Goal: Obtain resource: Download file/media

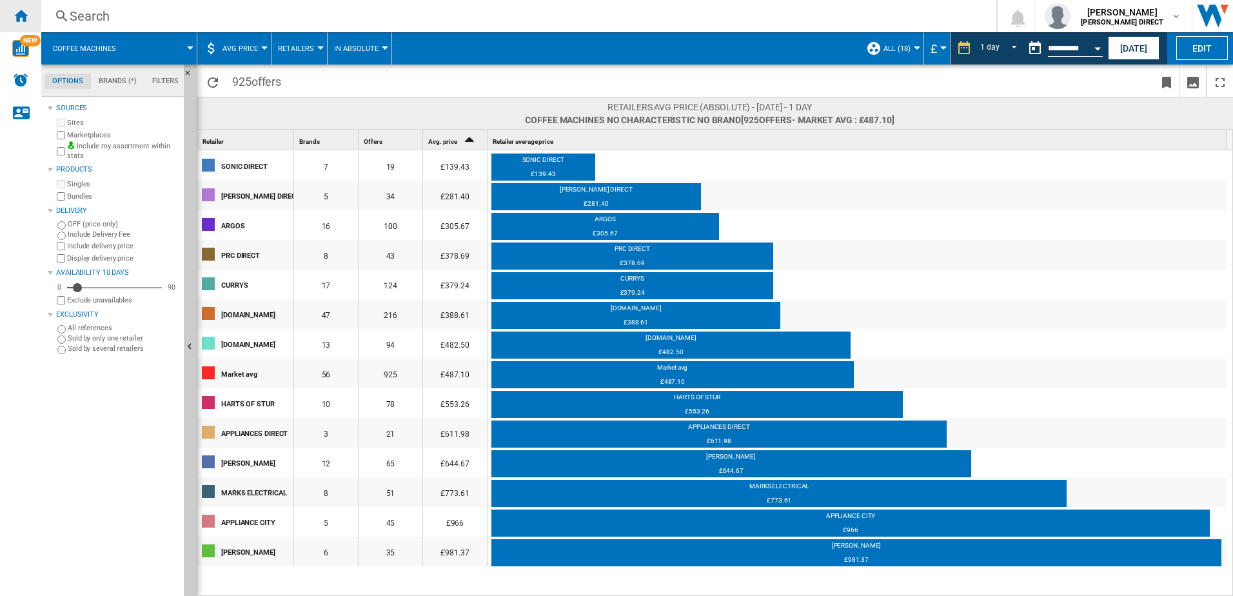
click at [30, 19] on div "Home" at bounding box center [20, 16] width 41 height 32
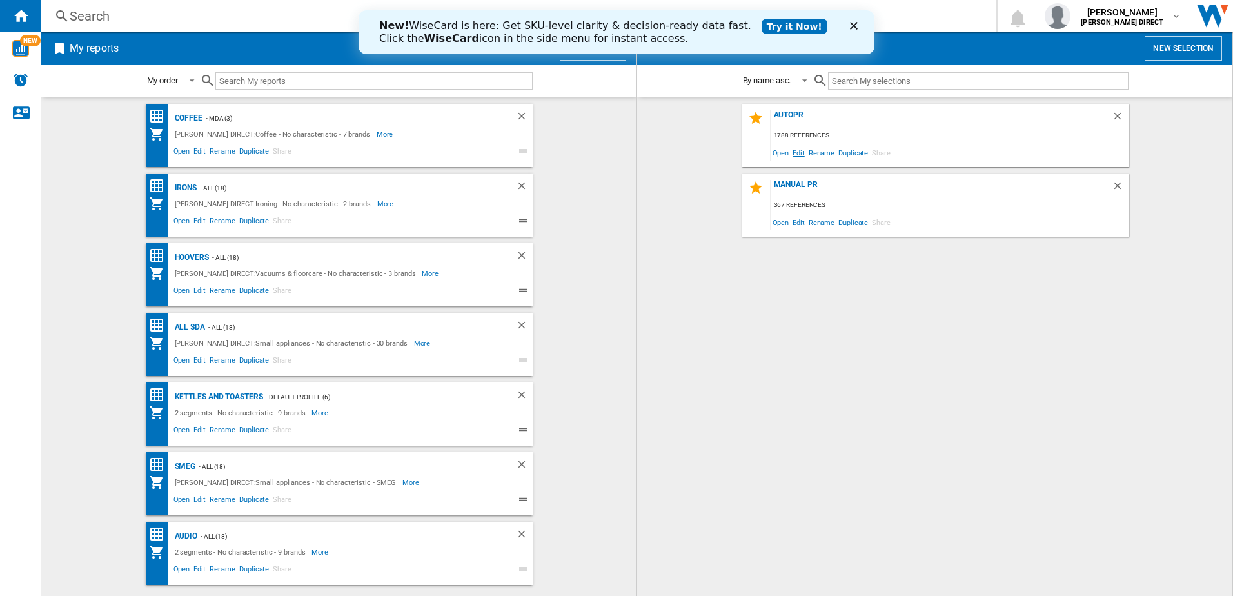
click at [803, 156] on span "Edit" at bounding box center [798, 152] width 16 height 17
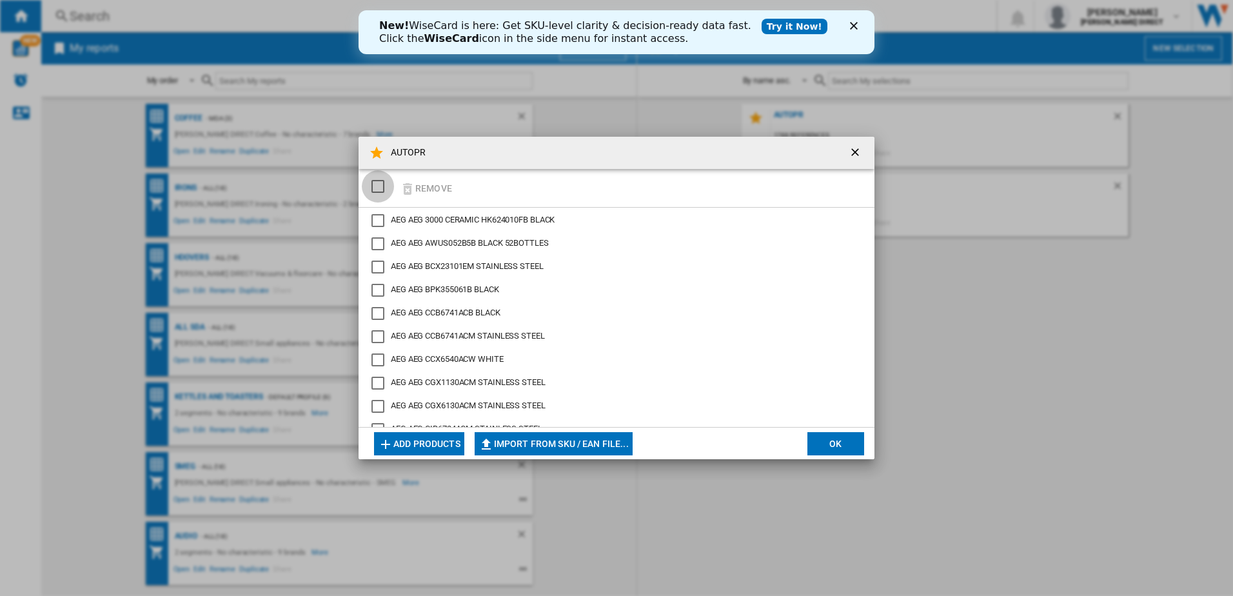
click at [373, 188] on div "SELECTIONS.EDITION_POPUP.SELECT_DESELECT" at bounding box center [377, 186] width 13 height 13
click at [428, 190] on button "Remove" at bounding box center [426, 188] width 60 height 30
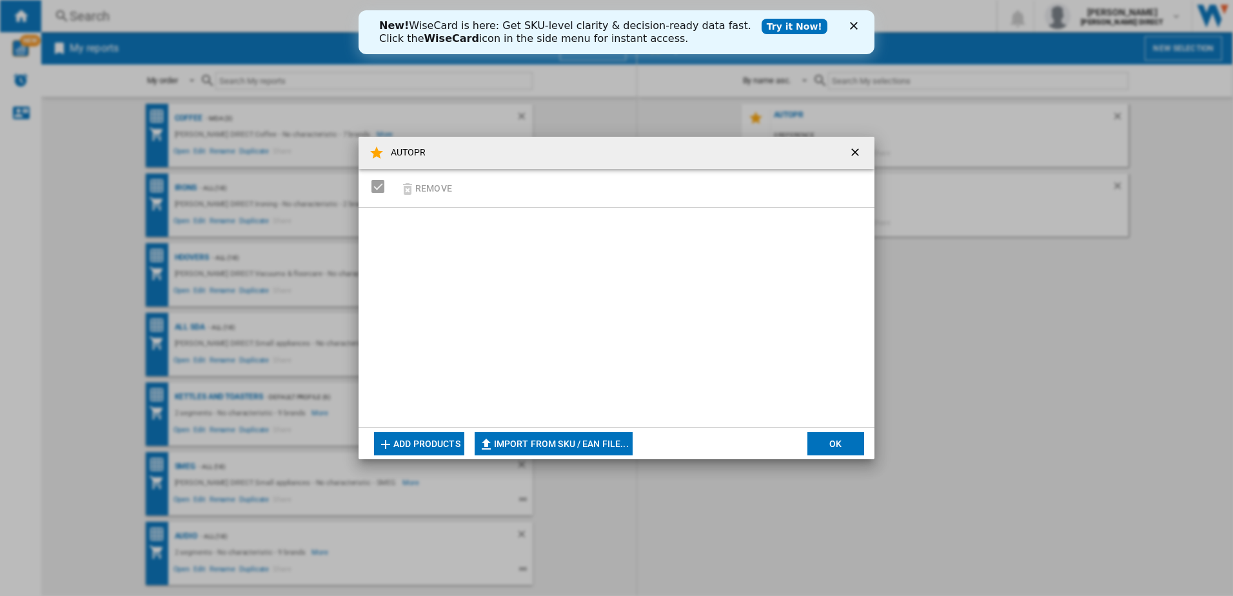
click at [579, 454] on button "Import from SKU / EAN file..." at bounding box center [553, 443] width 158 height 23
type input "**********"
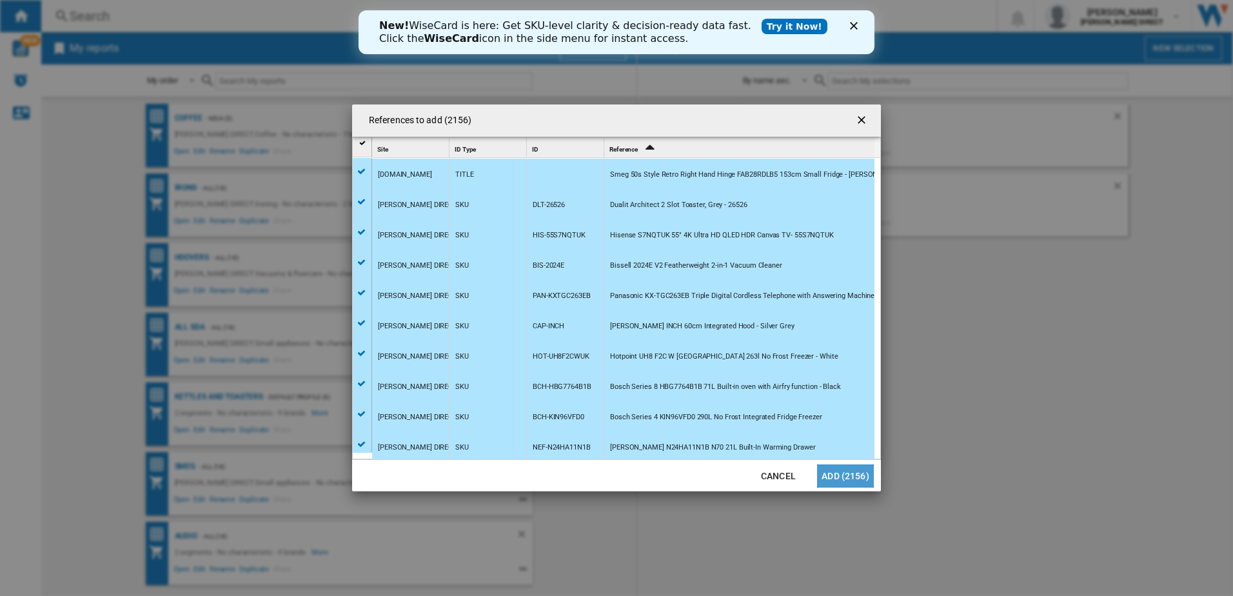
click at [845, 476] on button "Add (2156)" at bounding box center [845, 475] width 57 height 23
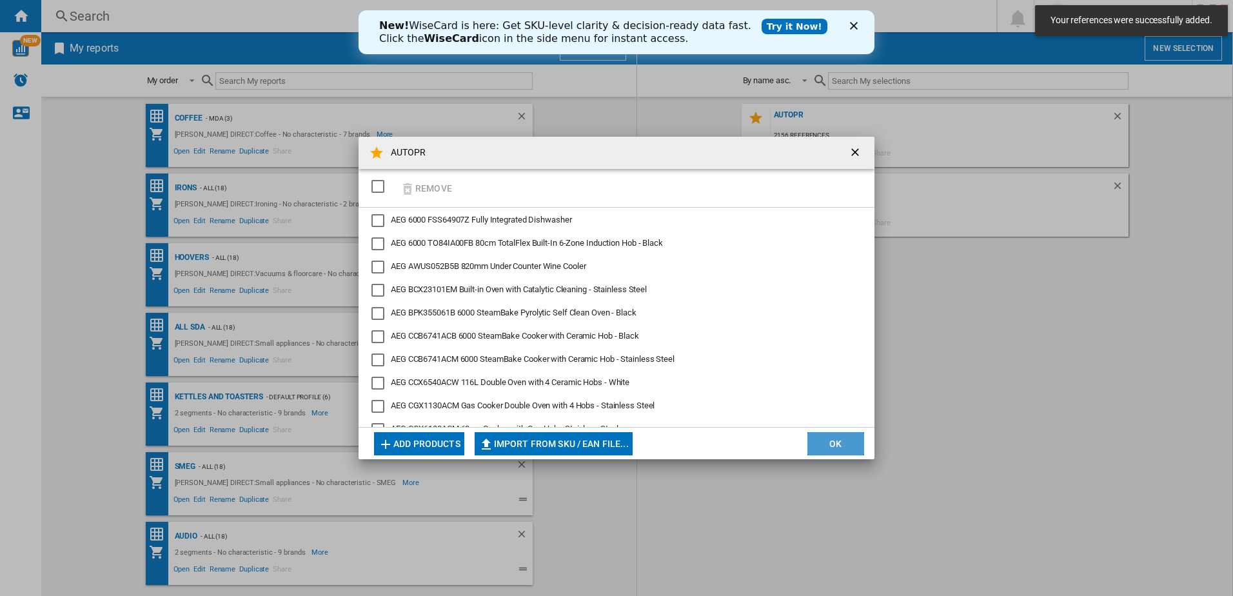
click at [838, 443] on button "OK" at bounding box center [835, 443] width 57 height 23
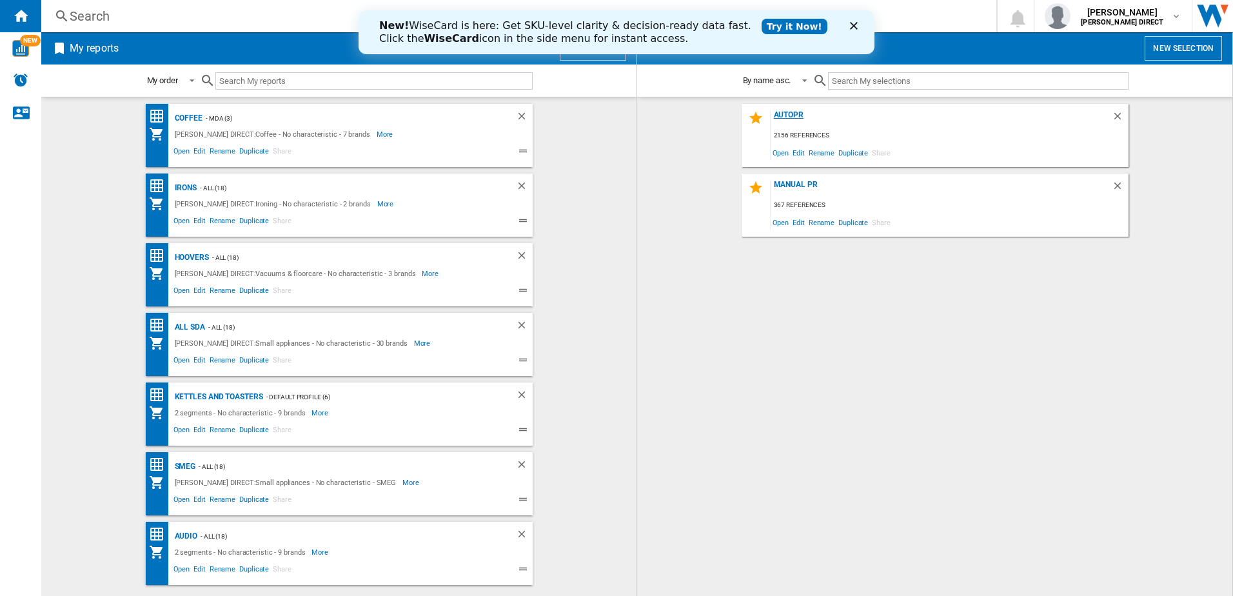
click at [792, 116] on div "AUTOPR" at bounding box center [940, 118] width 341 height 17
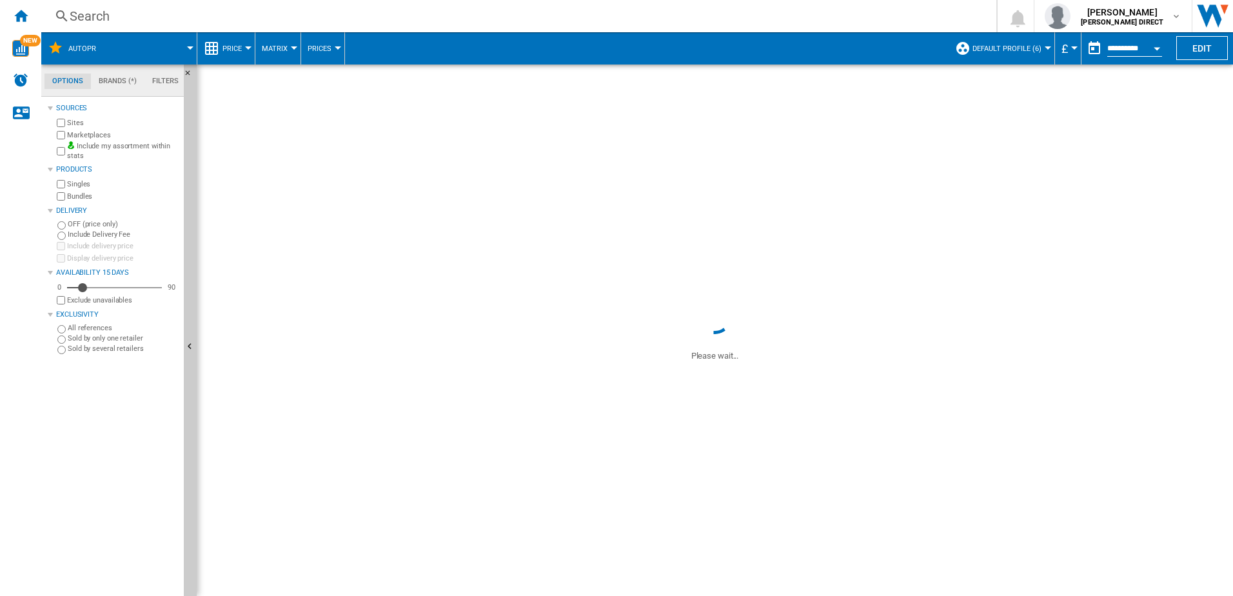
click at [66, 136] on div "Marketplaces" at bounding box center [116, 135] width 124 height 12
click at [66, 193] on div "Bundles" at bounding box center [116, 196] width 124 height 12
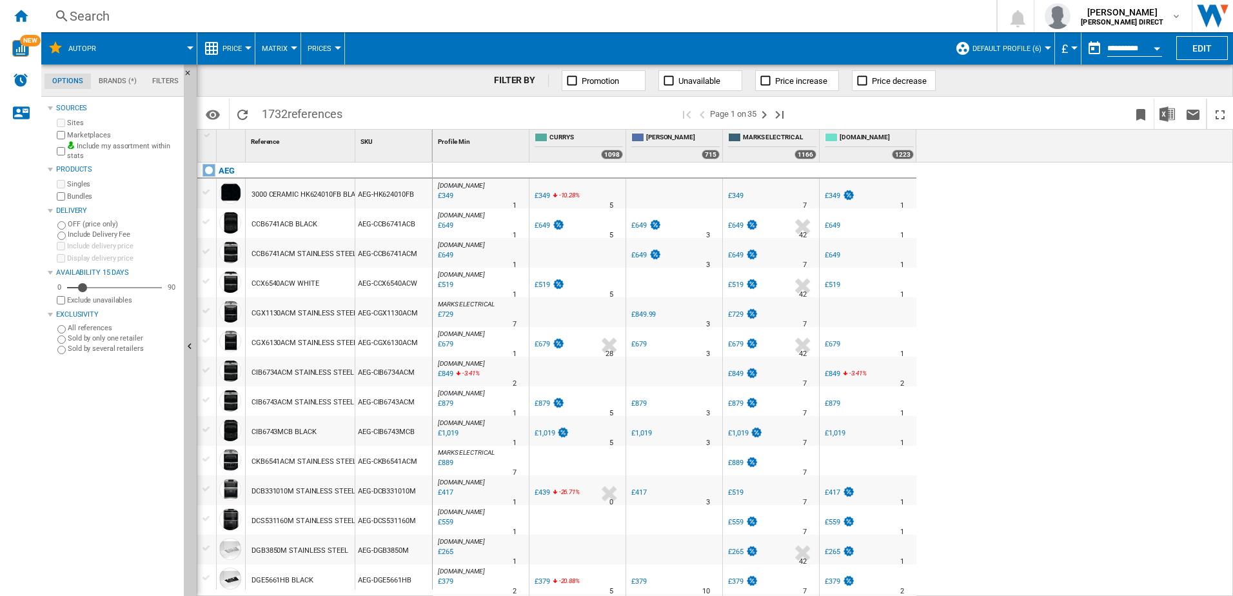
click at [991, 46] on span "Default profile (6)" at bounding box center [1006, 48] width 69 height 8
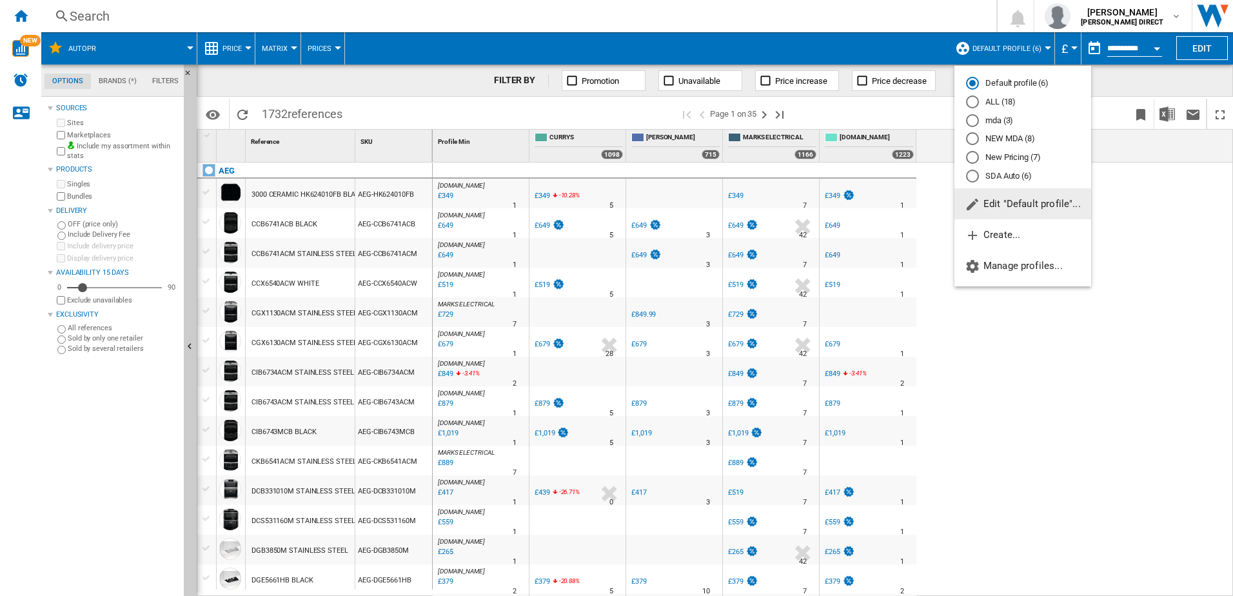
click at [999, 155] on div "Profile Min 1 CURRYS 1098 [PERSON_NAME] 715 MARKS ELECTRICAL 1166 [DOMAIN_NAME]…" at bounding box center [833, 146] width 801 height 32
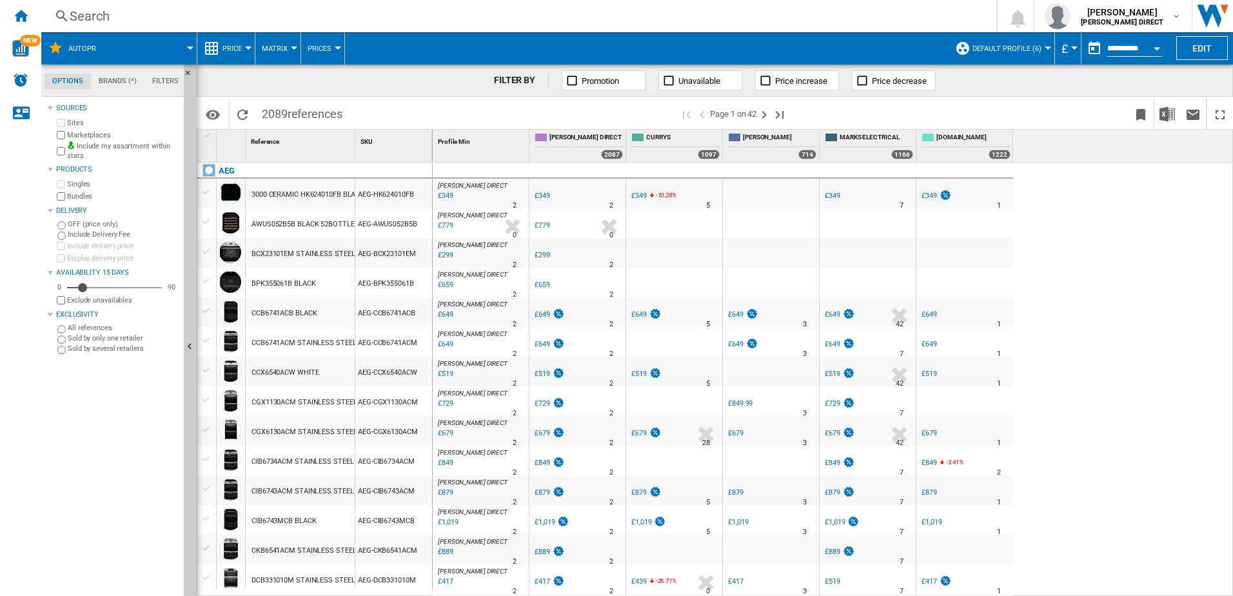
click at [1009, 64] on div "FILTER BY Promotion Unavailable Price increase Price decrease" at bounding box center [715, 80] width 1036 height 32
click at [1020, 51] on span "Default profile (6)" at bounding box center [1006, 48] width 69 height 8
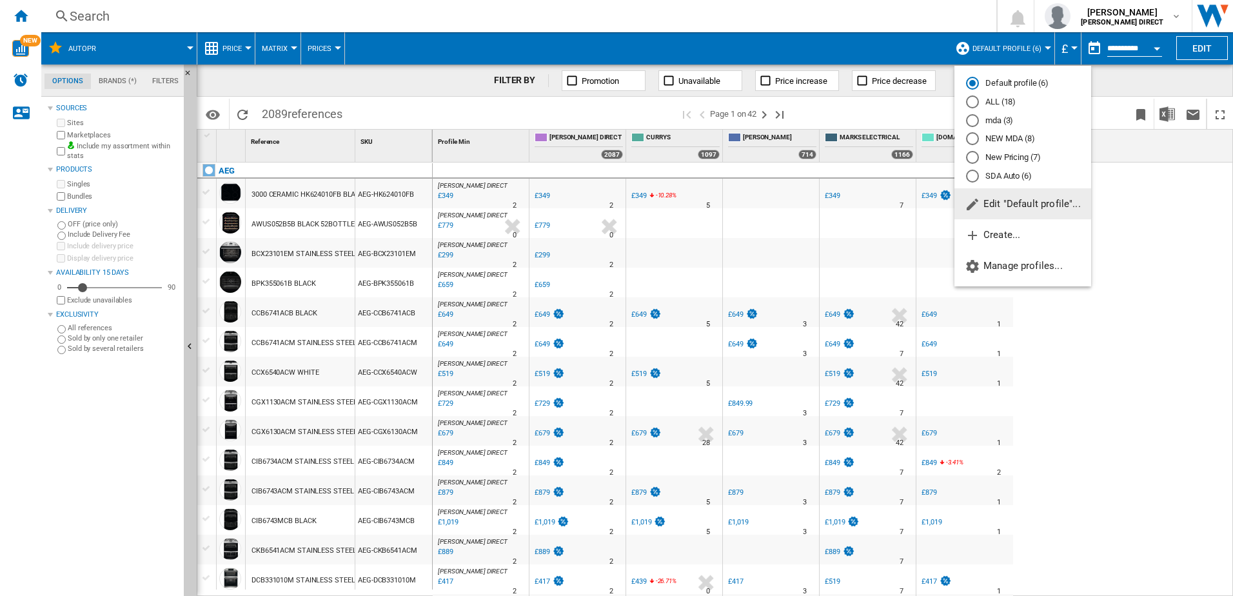
click at [1011, 154] on md-radio-button "New Pricing (7)" at bounding box center [1022, 157] width 113 height 12
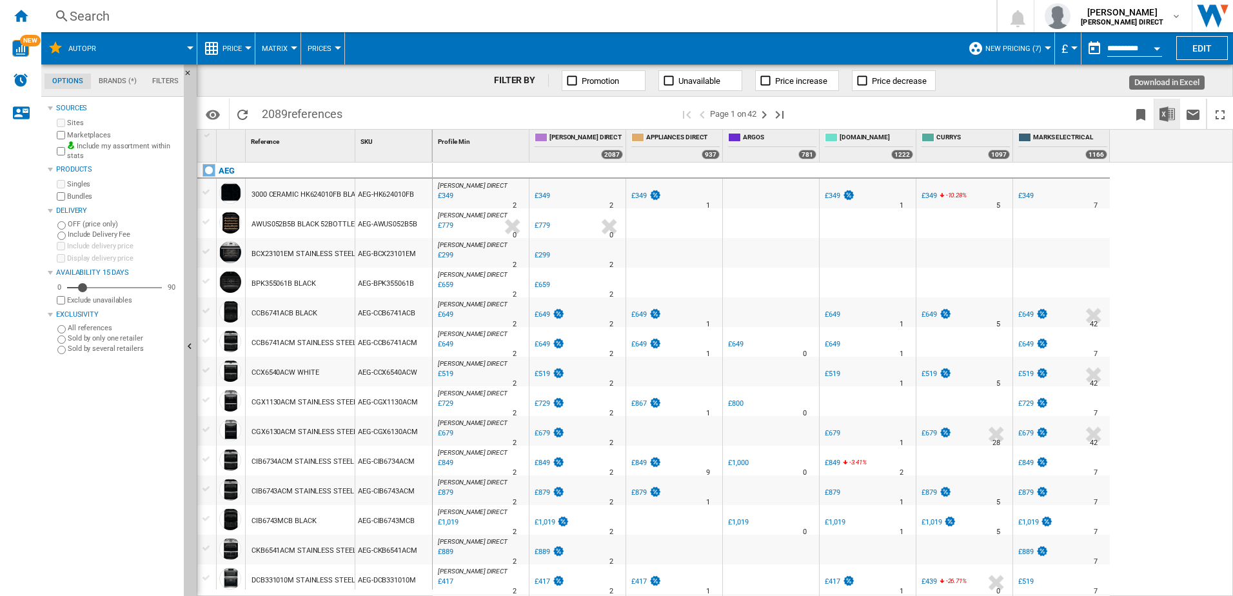
click at [1161, 116] on img "Download in Excel" at bounding box center [1166, 113] width 15 height 15
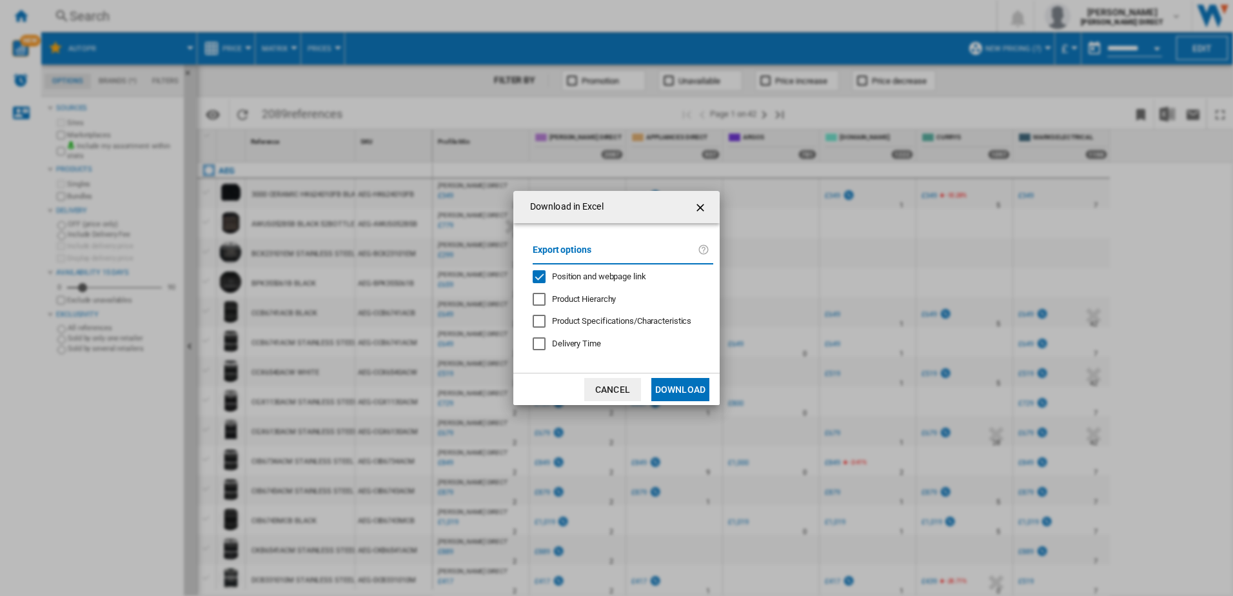
click at [605, 271] on span "Position and webpage link" at bounding box center [599, 276] width 94 height 10
click at [685, 388] on button "Download" at bounding box center [680, 389] width 58 height 23
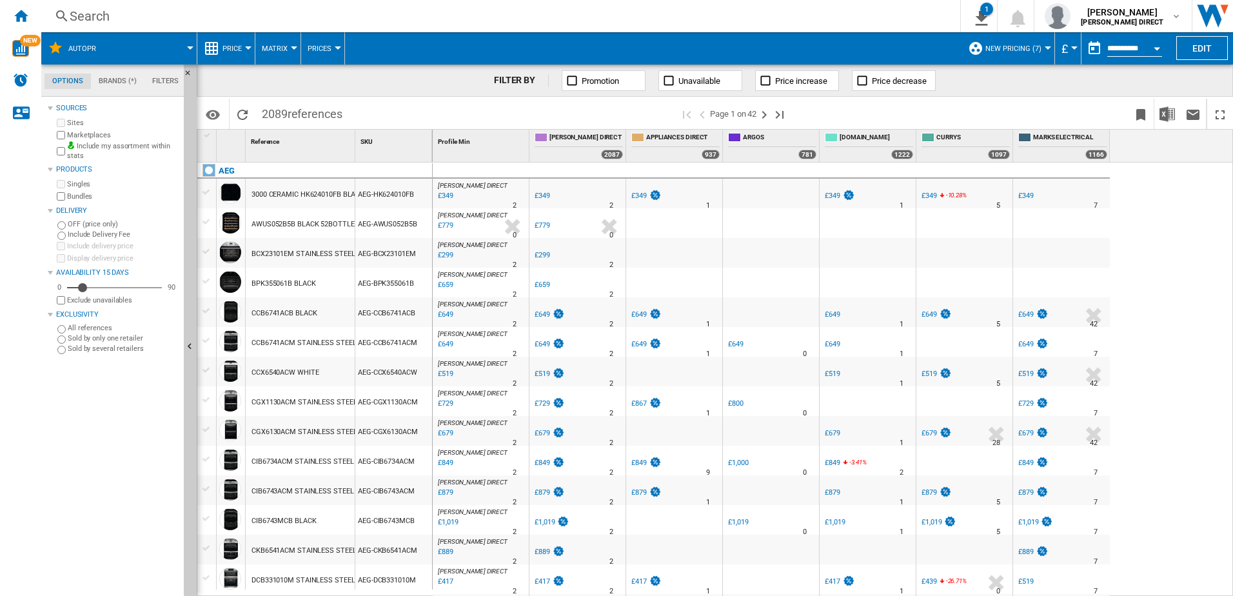
click at [400, 112] on span at bounding box center [514, 114] width 331 height 30
click at [1170, 107] on img "Download in Excel" at bounding box center [1166, 113] width 15 height 15
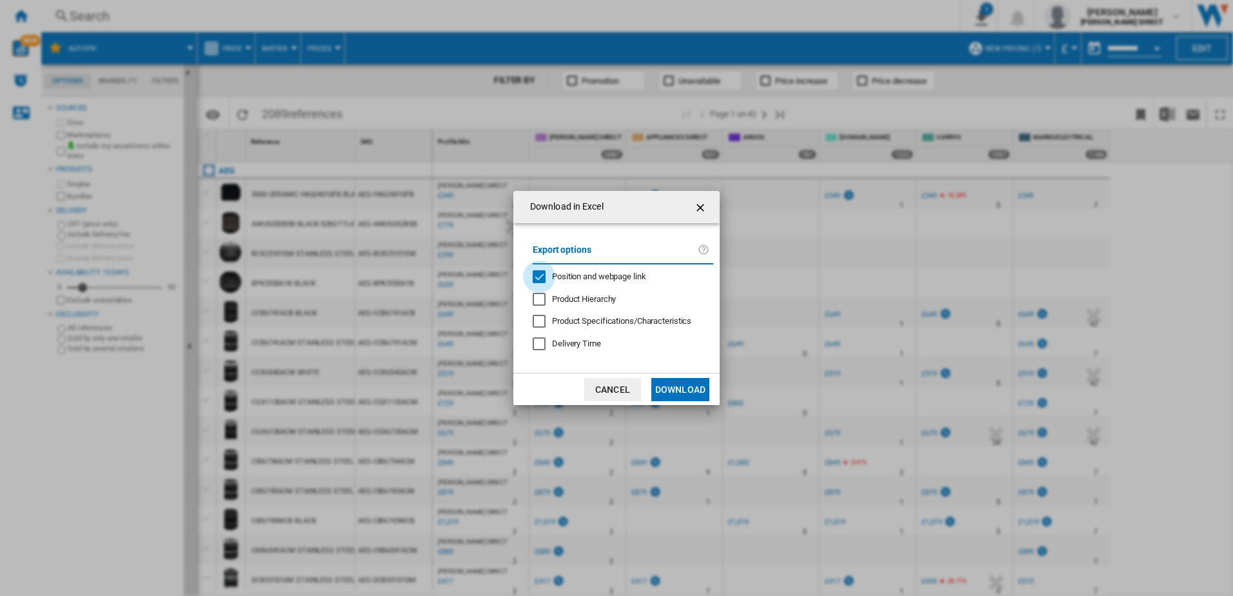
click at [545, 272] on div "Position and webpage link" at bounding box center [538, 276] width 13 height 13
click at [681, 388] on button "Download" at bounding box center [680, 389] width 58 height 23
